Goal: Task Accomplishment & Management: Manage account settings

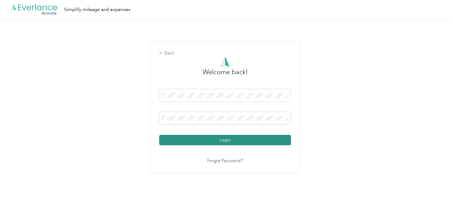
click at [225, 142] on button "Login" at bounding box center [225, 140] width 132 height 10
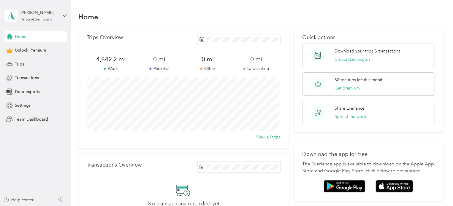
drag, startPoint x: 290, startPoint y: 14, endPoint x: 280, endPoint y: 23, distance: 13.9
click at [290, 14] on div "Home" at bounding box center [260, 16] width 365 height 12
click at [18, 64] on span "Trips" at bounding box center [19, 64] width 9 height 6
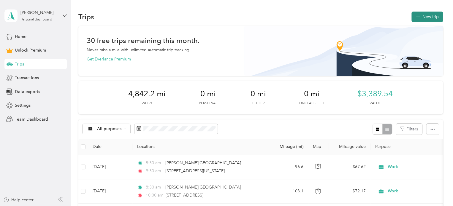
click at [416, 18] on span "button" at bounding box center [418, 16] width 5 height 5
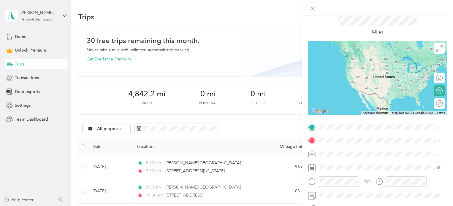
scroll to position [30, 0]
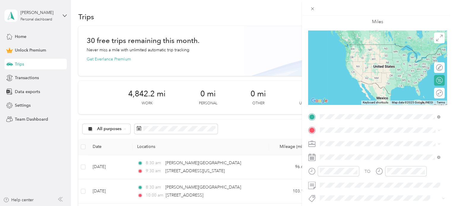
click at [368, 153] on span "[PERSON_NAME][GEOGRAPHIC_DATA][US_STATE]" at bounding box center [379, 150] width 97 height 5
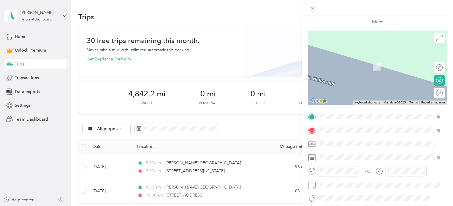
click at [369, 60] on span "[STREET_ADDRESS][US_STATE]" at bounding box center [360, 58] width 59 height 5
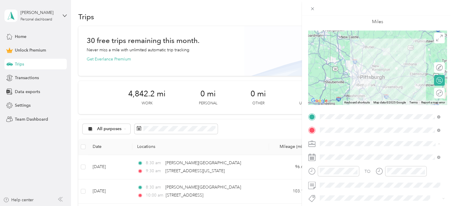
click at [335, 63] on li "Work" at bounding box center [380, 61] width 124 height 10
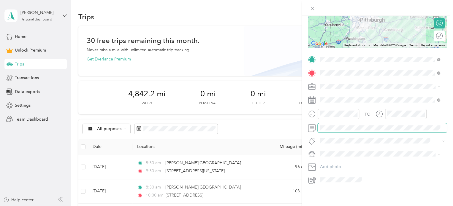
scroll to position [89, 0]
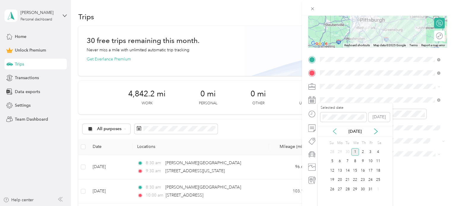
click at [336, 131] on icon at bounding box center [335, 132] width 6 height 6
click at [348, 179] on div "23" at bounding box center [348, 180] width 8 height 7
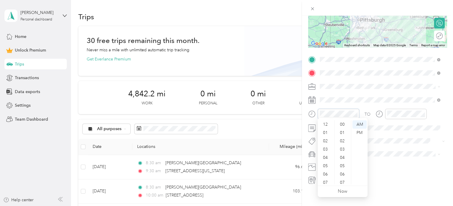
scroll to position [36, 0]
click at [325, 154] on div "08" at bounding box center [326, 156] width 14 height 8
click at [339, 168] on div "30" at bounding box center [343, 170] width 14 height 8
click at [363, 124] on div "AM" at bounding box center [360, 125] width 14 height 8
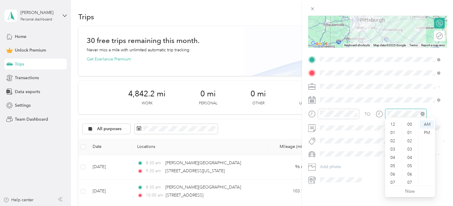
scroll to position [36, 0]
click at [393, 166] on div "09" at bounding box center [394, 164] width 14 height 8
click at [411, 169] on div "30" at bounding box center [410, 170] width 14 height 8
click at [428, 125] on div "AM" at bounding box center [427, 125] width 14 height 8
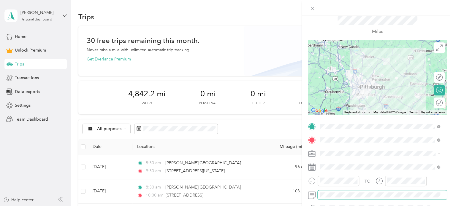
scroll to position [2, 0]
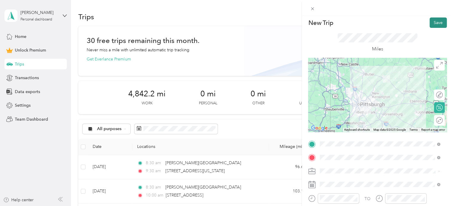
click at [430, 25] on button "Save" at bounding box center [438, 23] width 17 height 10
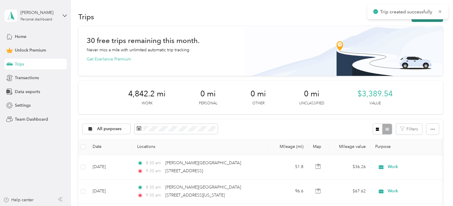
click at [423, 20] on button "New trip" at bounding box center [427, 17] width 31 height 10
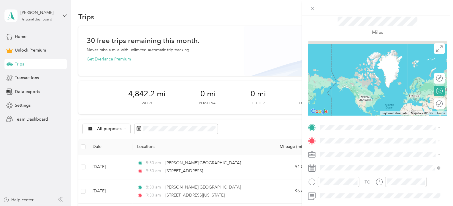
scroll to position [30, 0]
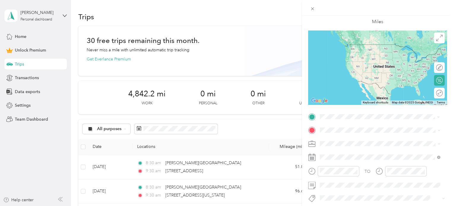
click at [376, 145] on li "[STREET_ADDRESS][US_STATE]" at bounding box center [380, 139] width 124 height 12
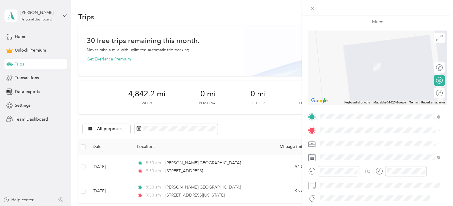
click at [360, 153] on span "[STREET_ADDRESS][US_STATE]" at bounding box center [360, 151] width 59 height 5
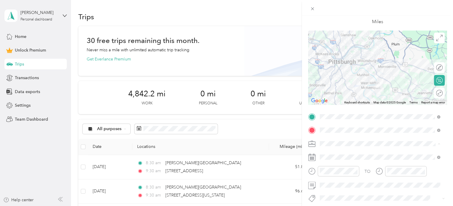
click at [336, 59] on div "Work" at bounding box center [380, 61] width 116 height 6
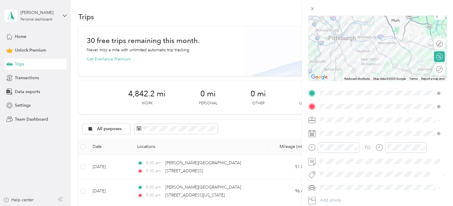
scroll to position [59, 0]
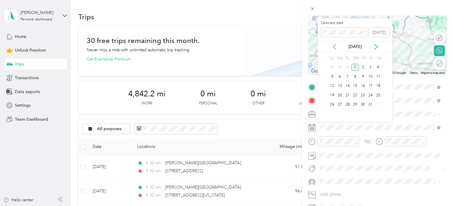
click at [335, 47] on icon at bounding box center [335, 47] width 6 height 6
click at [348, 94] on div "23" at bounding box center [348, 95] width 8 height 7
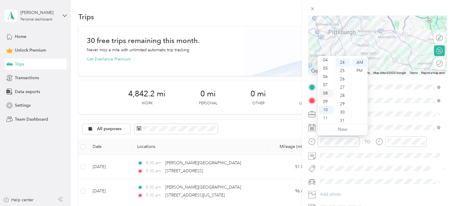
scroll to position [6, 0]
click at [326, 65] on div "01" at bounding box center [326, 65] width 14 height 8
click at [344, 110] on div "30" at bounding box center [343, 112] width 14 height 8
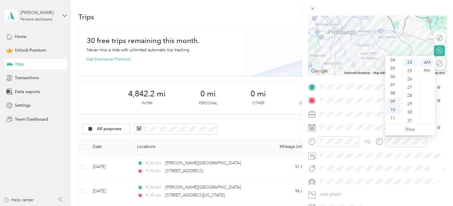
scroll to position [200, 0]
click at [393, 75] on div "02" at bounding box center [394, 73] width 14 height 8
click at [410, 61] on div "00" at bounding box center [410, 63] width 14 height 8
click at [422, 70] on div "PM" at bounding box center [427, 71] width 14 height 8
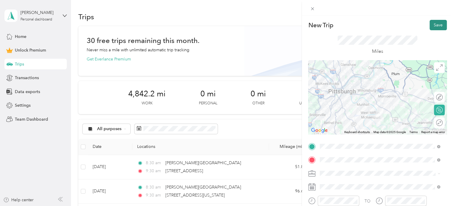
click at [435, 27] on button "Save" at bounding box center [438, 25] width 17 height 10
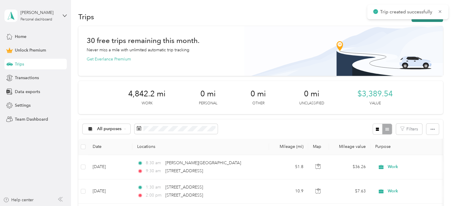
click at [429, 20] on button "New trip" at bounding box center [427, 17] width 31 height 10
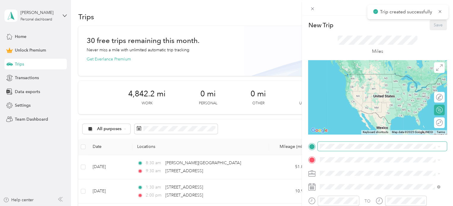
click at [347, 143] on span at bounding box center [382, 147] width 129 height 10
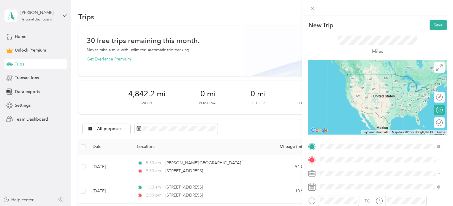
click at [351, 100] on span "[STREET_ADDRESS][US_STATE]" at bounding box center [360, 96] width 59 height 5
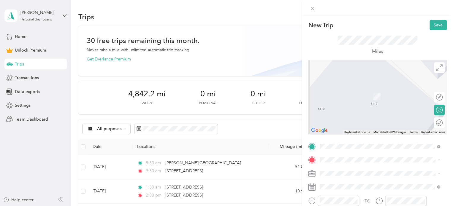
click at [339, 102] on span "[PERSON_NAME][GEOGRAPHIC_DATA][US_STATE]" at bounding box center [379, 98] width 97 height 5
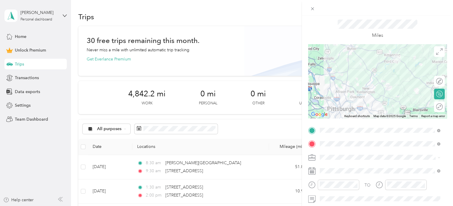
scroll to position [59, 0]
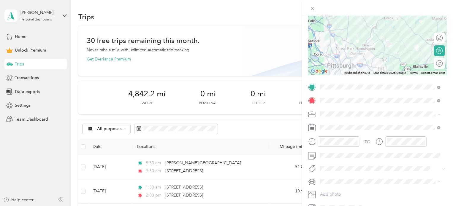
click at [332, 125] on div "Work" at bounding box center [380, 125] width 116 height 6
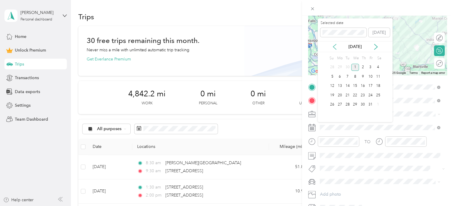
click at [333, 45] on icon at bounding box center [335, 47] width 6 height 6
click at [348, 91] on div "23" at bounding box center [348, 96] width 8 height 10
click at [348, 94] on div "23" at bounding box center [348, 95] width 8 height 7
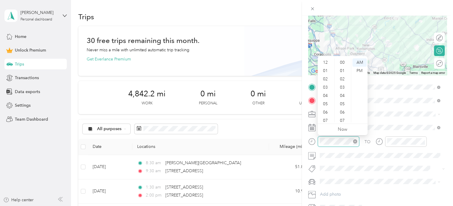
scroll to position [36, 0]
click at [323, 79] on div "03" at bounding box center [326, 82] width 14 height 8
click at [345, 74] on div "30" at bounding box center [343, 74] width 14 height 8
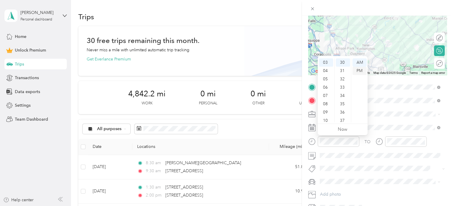
click at [355, 70] on div "PM" at bounding box center [360, 71] width 14 height 8
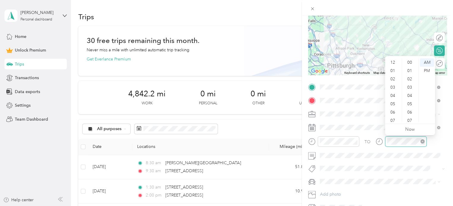
scroll to position [36, 0]
click at [393, 62] on div "04" at bounding box center [394, 60] width 14 height 8
drag, startPoint x: 409, startPoint y: 73, endPoint x: 419, endPoint y: 72, distance: 9.8
click at [409, 73] on div "30" at bounding box center [410, 74] width 14 height 8
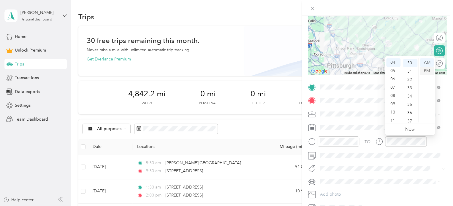
scroll to position [250, 0]
click at [423, 70] on div "PM" at bounding box center [427, 71] width 14 height 8
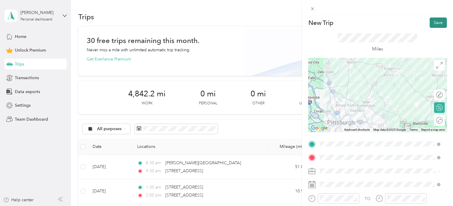
scroll to position [0, 0]
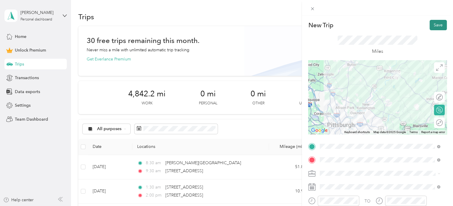
click at [435, 23] on button "Save" at bounding box center [438, 25] width 17 height 10
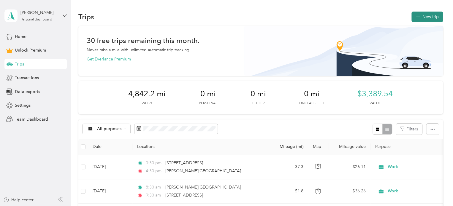
click at [422, 18] on button "New trip" at bounding box center [427, 17] width 31 height 10
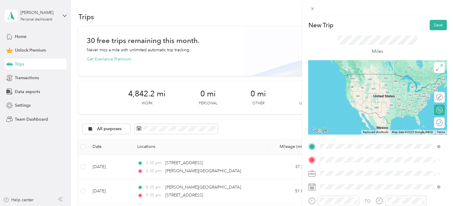
click at [364, 95] on span "[PERSON_NAME][GEOGRAPHIC_DATA][US_STATE]" at bounding box center [379, 92] width 97 height 5
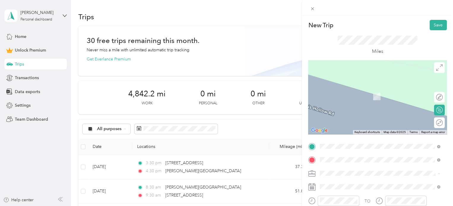
click at [359, 91] on span "[STREET_ADDRESS][US_STATE]" at bounding box center [360, 87] width 59 height 5
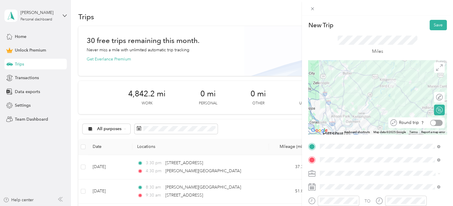
click at [435, 123] on div at bounding box center [436, 123] width 12 height 6
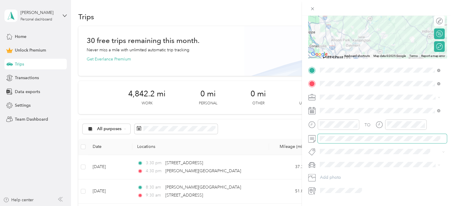
scroll to position [89, 0]
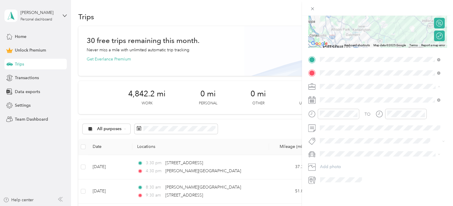
click at [333, 95] on div "Work" at bounding box center [380, 95] width 116 height 6
click at [341, 151] on div "29" at bounding box center [340, 152] width 8 height 7
click at [327, 124] on div "12" at bounding box center [326, 125] width 14 height 8
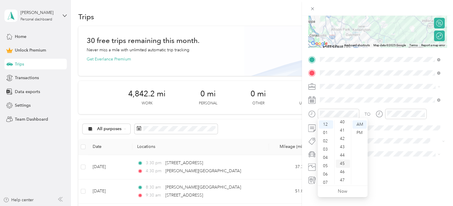
click at [343, 163] on div "45" at bounding box center [343, 164] width 14 height 8
click at [357, 132] on div "PM" at bounding box center [360, 133] width 14 height 8
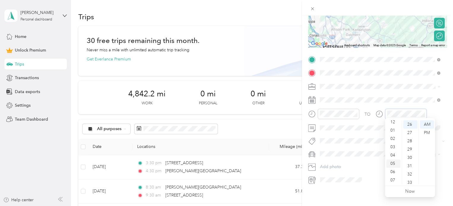
scroll to position [0, 0]
click at [392, 132] on div "01" at bounding box center [394, 133] width 14 height 8
click at [411, 158] on div "30" at bounding box center [410, 158] width 14 height 8
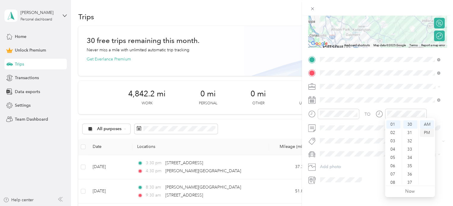
click at [429, 129] on div "PM" at bounding box center [427, 133] width 14 height 8
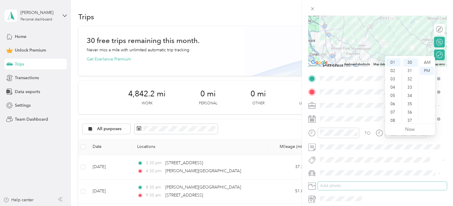
scroll to position [59, 0]
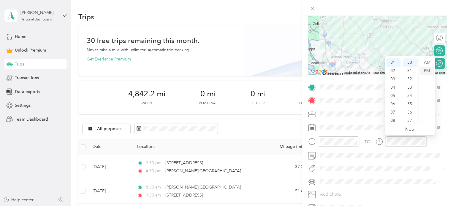
click at [428, 71] on div "PM" at bounding box center [427, 71] width 14 height 8
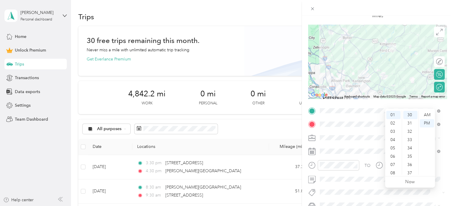
scroll to position [0, 0]
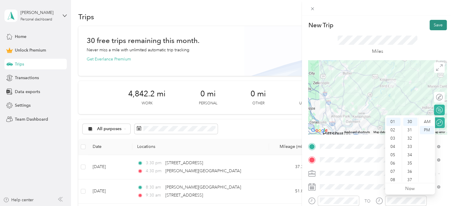
click at [431, 26] on button "Save" at bounding box center [438, 25] width 17 height 10
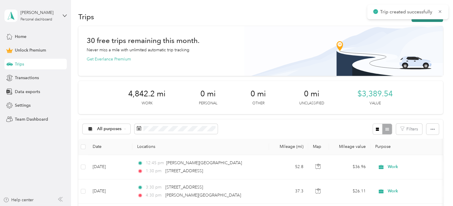
click at [425, 20] on button "New trip" at bounding box center [427, 17] width 31 height 10
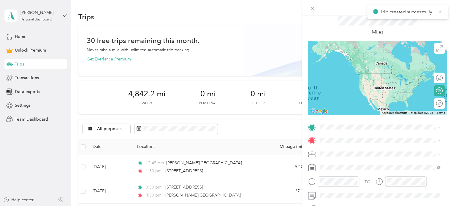
scroll to position [30, 0]
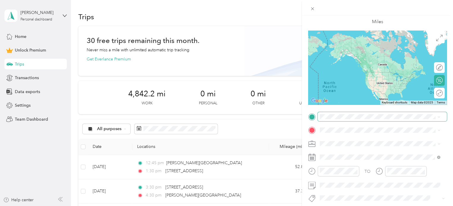
click at [336, 113] on span at bounding box center [382, 117] width 129 height 10
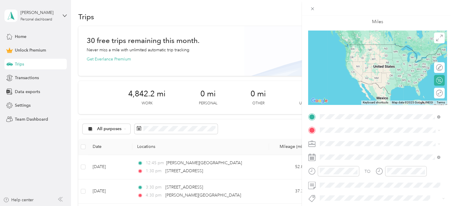
click at [364, 153] on span "[PERSON_NAME][GEOGRAPHIC_DATA][US_STATE]" at bounding box center [379, 150] width 97 height 5
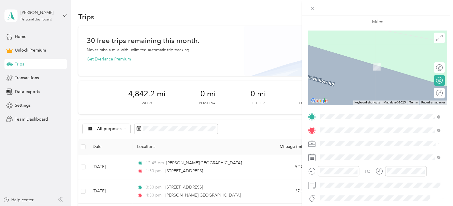
drag, startPoint x: 366, startPoint y: 61, endPoint x: 367, endPoint y: 66, distance: 5.6
click at [431, 94] on div "Round trip" at bounding box center [420, 93] width 46 height 6
click at [428, 93] on div "Round trip" at bounding box center [420, 93] width 46 height 6
click at [347, 59] on span "[STREET_ADDRESS][US_STATE]" at bounding box center [360, 55] width 59 height 5
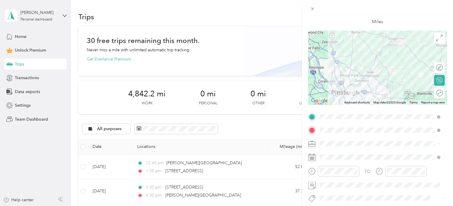
click at [335, 62] on li "Work" at bounding box center [380, 61] width 124 height 10
click at [432, 94] on div at bounding box center [436, 93] width 12 height 6
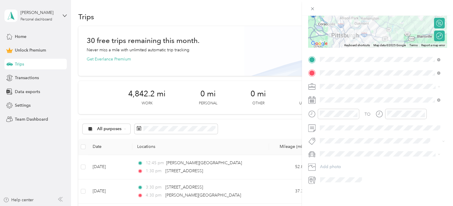
scroll to position [92, 0]
click at [348, 148] on div "30" at bounding box center [348, 149] width 8 height 7
click at [328, 154] on div "08" at bounding box center [326, 153] width 14 height 8
click at [328, 163] on div "09" at bounding box center [326, 161] width 14 height 8
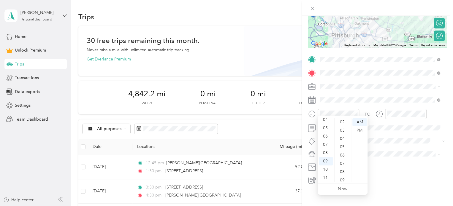
scroll to position [0, 0]
click at [343, 123] on div "00" at bounding box center [343, 122] width 14 height 8
click at [361, 123] on div "AM" at bounding box center [360, 122] width 14 height 8
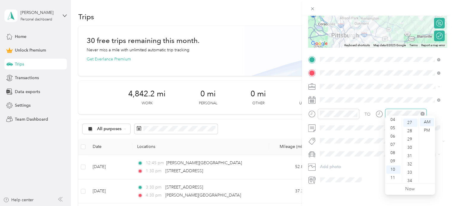
scroll to position [225, 0]
click at [391, 172] on div "10" at bounding box center [394, 170] width 14 height 8
click at [410, 123] on div "00" at bounding box center [410, 122] width 14 height 8
click at [424, 122] on div "AM" at bounding box center [427, 122] width 14 height 8
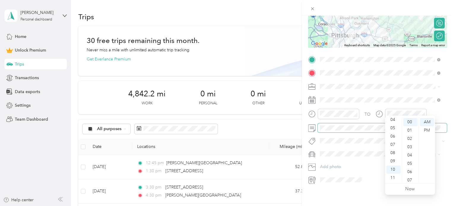
click at [338, 126] on span at bounding box center [382, 129] width 129 height 10
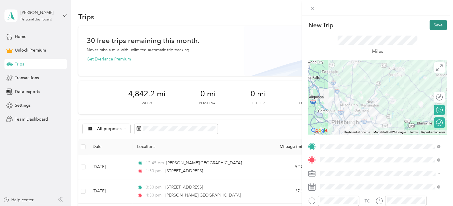
click at [436, 22] on button "Save" at bounding box center [438, 25] width 17 height 10
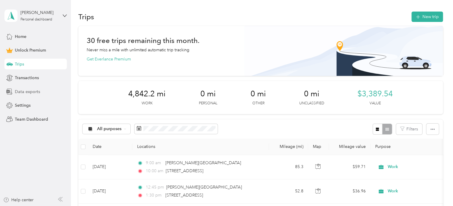
click at [36, 91] on span "Data exports" at bounding box center [27, 92] width 25 height 6
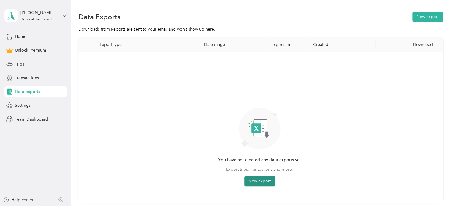
click at [256, 177] on button "New export" at bounding box center [260, 181] width 31 height 11
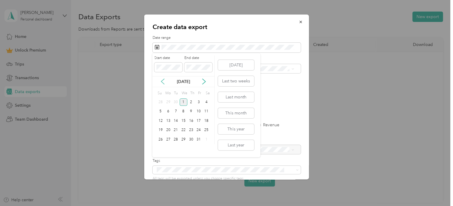
click at [163, 82] on icon at bounding box center [163, 82] width 6 height 6
click at [170, 100] on div "1" at bounding box center [169, 102] width 8 height 7
click at [177, 139] on div "30" at bounding box center [176, 139] width 8 height 7
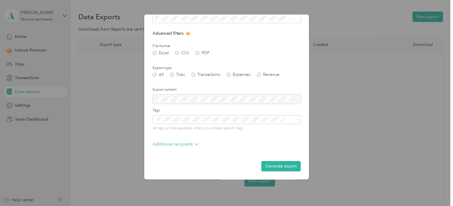
scroll to position [51, 0]
click at [271, 167] on button "Generate export" at bounding box center [281, 166] width 40 height 10
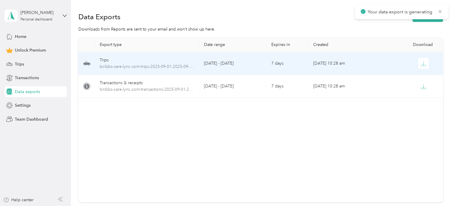
click at [181, 61] on div "Trips" at bounding box center [147, 60] width 95 height 7
click at [423, 62] on icon "button" at bounding box center [423, 63] width 5 height 5
